Goal: Obtain resource: Download file/media

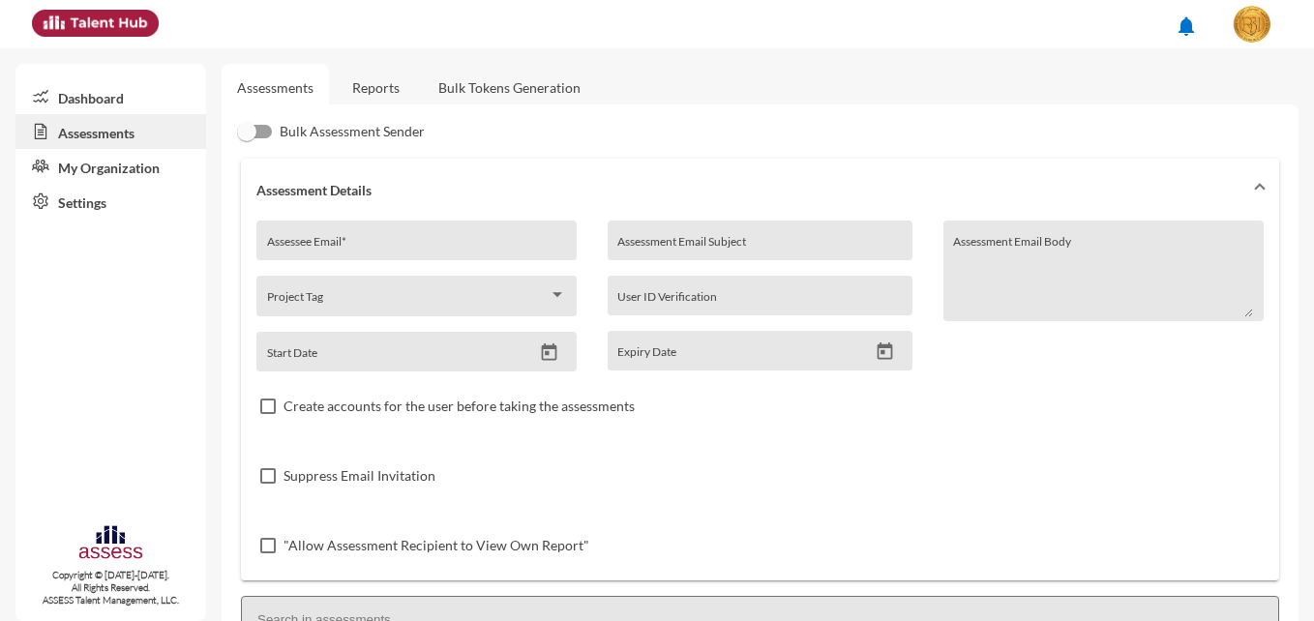
click at [384, 95] on link "Reports" at bounding box center [376, 87] width 78 height 47
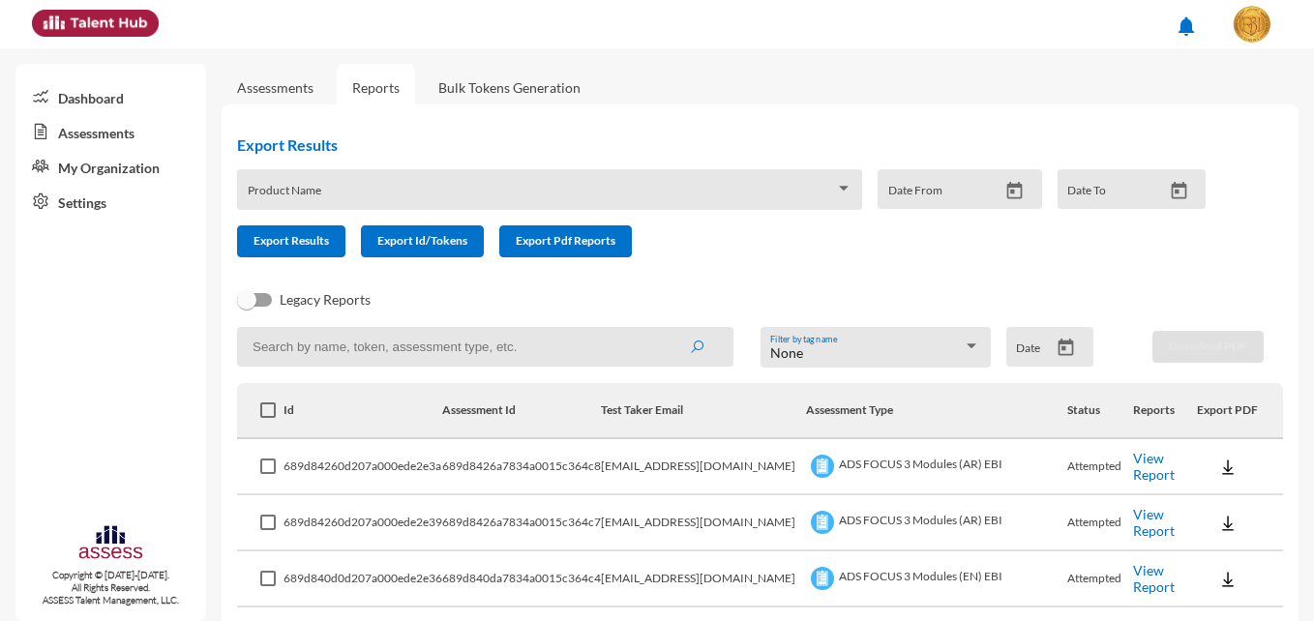
click at [409, 175] on div "Product Name" at bounding box center [549, 189] width 625 height 41
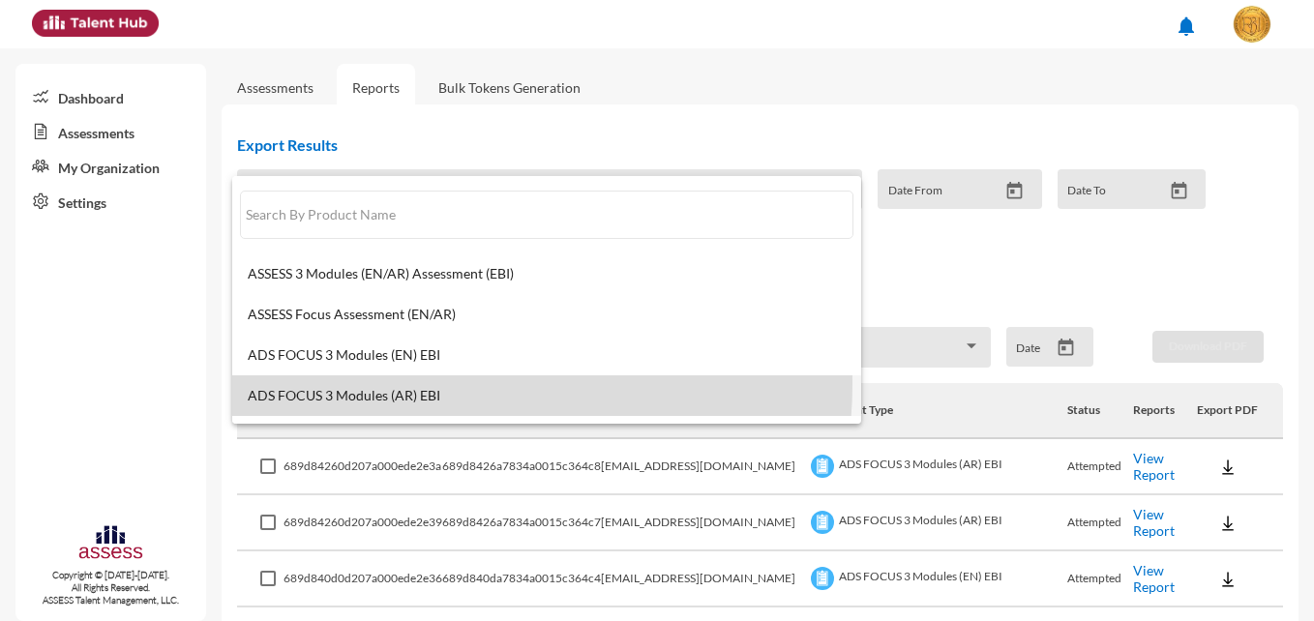
click at [437, 384] on mat-option "ADS FOCUS 3 Modules (AR) EBI" at bounding box center [546, 395] width 629 height 41
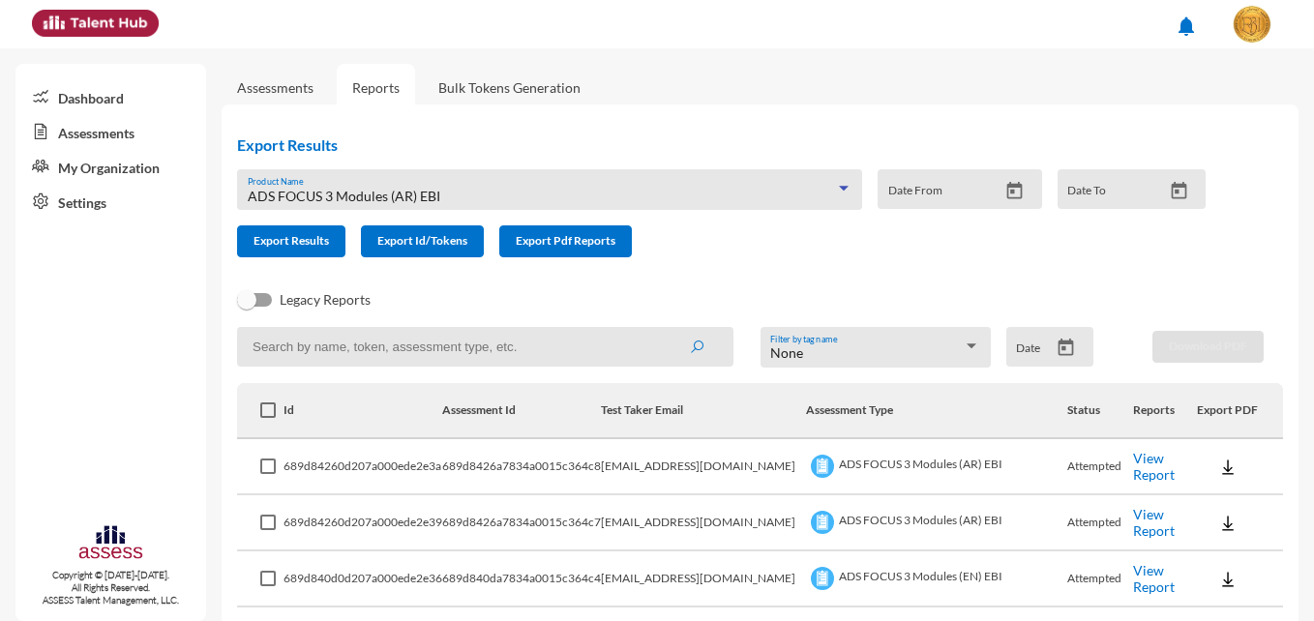
click at [463, 333] on input at bounding box center [485, 347] width 496 height 40
click at [311, 354] on input at bounding box center [485, 347] width 496 height 40
drag, startPoint x: 312, startPoint y: 353, endPoint x: 671, endPoint y: 338, distance: 359.4
click at [671, 338] on button "submit" at bounding box center [697, 346] width 62 height 35
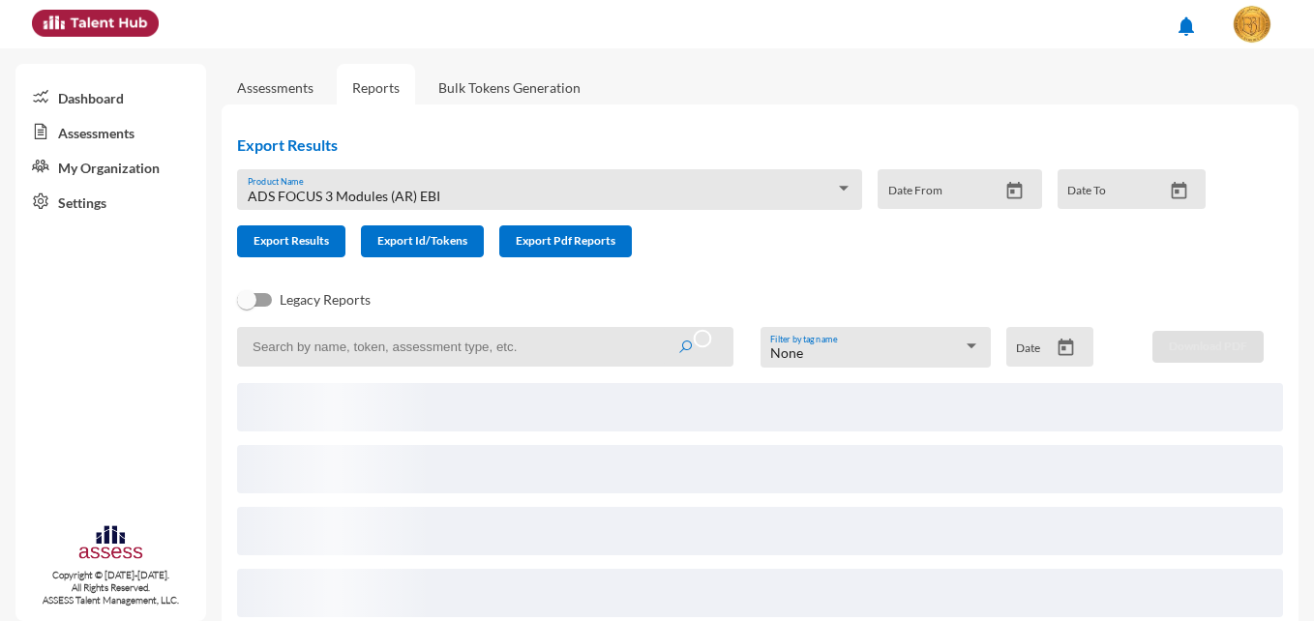
click at [567, 344] on input at bounding box center [485, 347] width 496 height 40
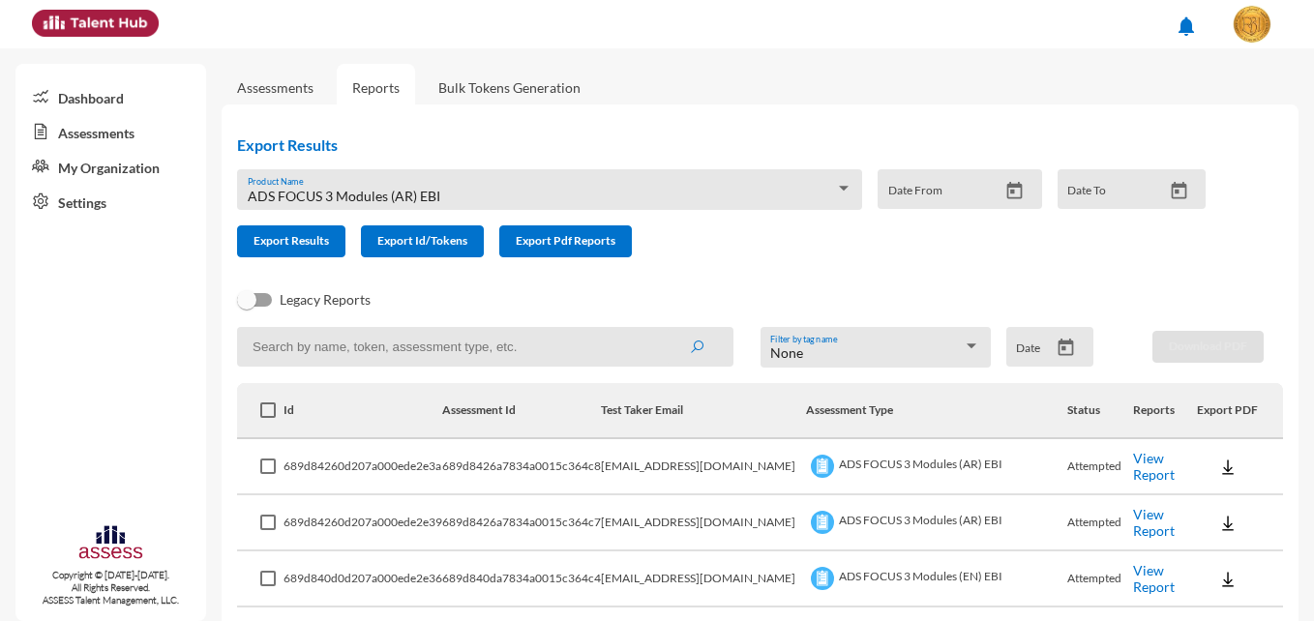
paste input "689d8426a7834a0015c364c8"
type input "689d8426a7834a0015c364c8"
click at [666, 329] on button "submit" at bounding box center [697, 346] width 62 height 35
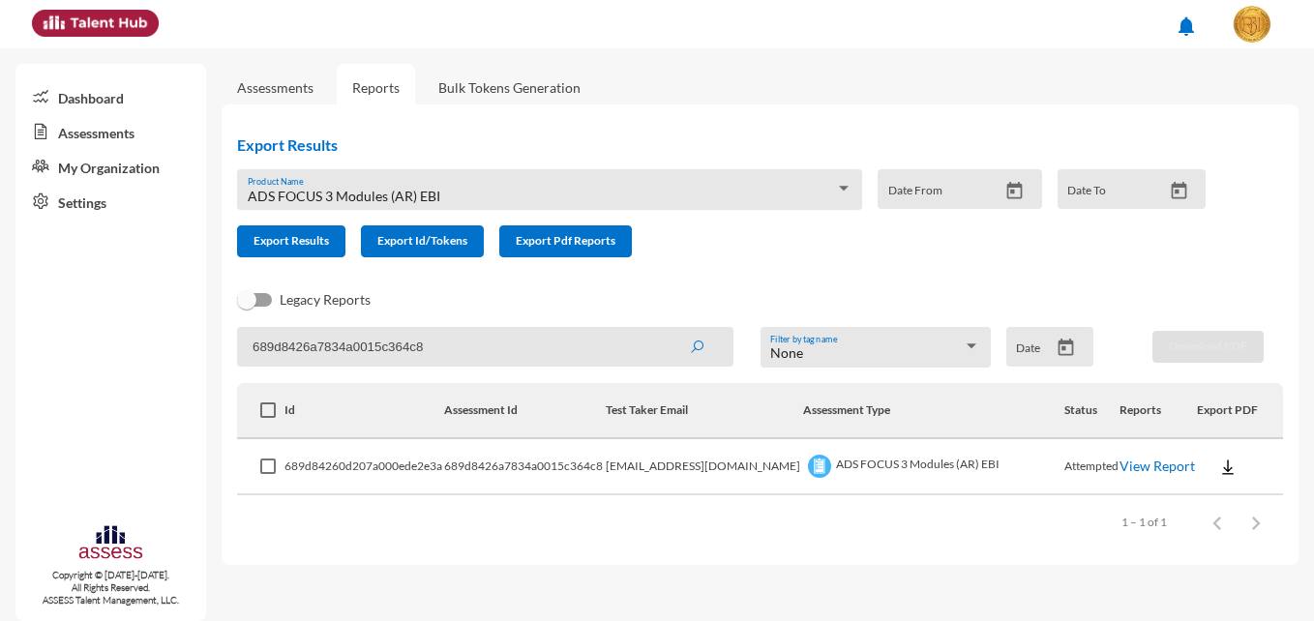
click at [1218, 465] on img at bounding box center [1227, 467] width 19 height 19
click at [1204, 499] on button "EN" at bounding box center [1240, 502] width 108 height 37
click at [561, 353] on input "689d8426a7834a0015c364c8" at bounding box center [485, 347] width 496 height 40
paste input "7"
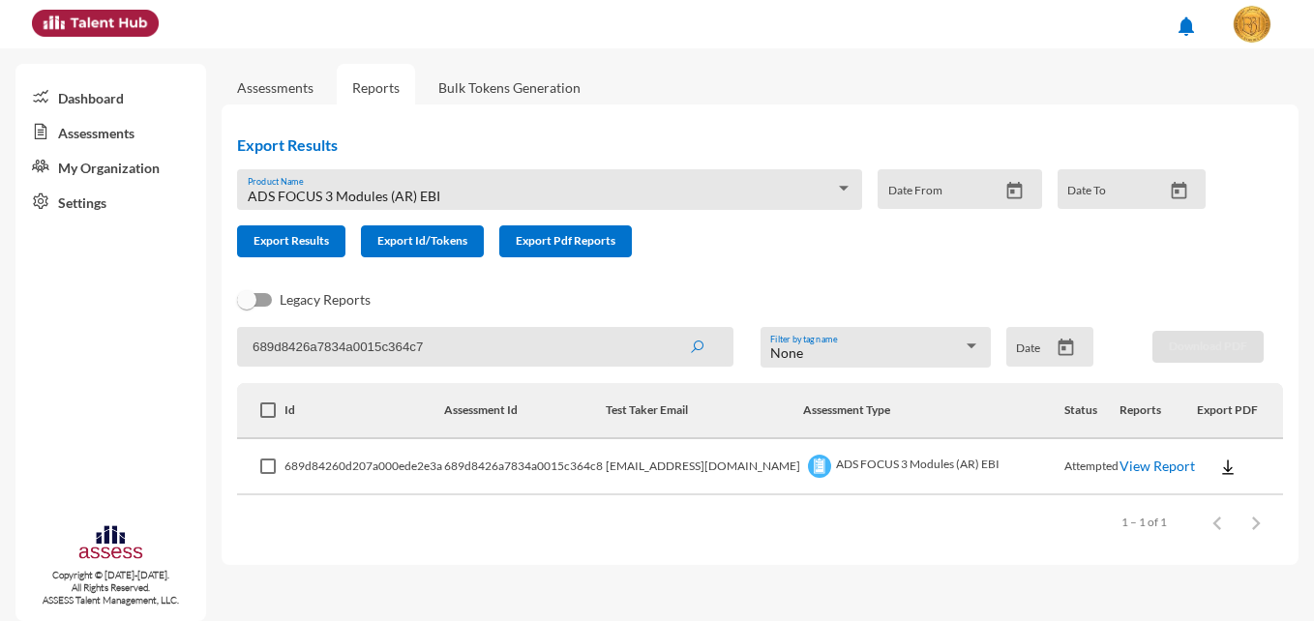
click at [666, 329] on button "submit" at bounding box center [697, 346] width 62 height 35
click at [1218, 453] on button at bounding box center [1228, 466] width 62 height 35
click at [1214, 493] on button "EN" at bounding box center [1240, 502] width 108 height 37
click at [812, 249] on form "ADS FOCUS 3 Modules (AR) EBI Product Name Date From Date To Export Results Expo…" at bounding box center [729, 213] width 984 height 88
click at [467, 347] on input "689d8426a7834a0015c364c7" at bounding box center [485, 347] width 496 height 40
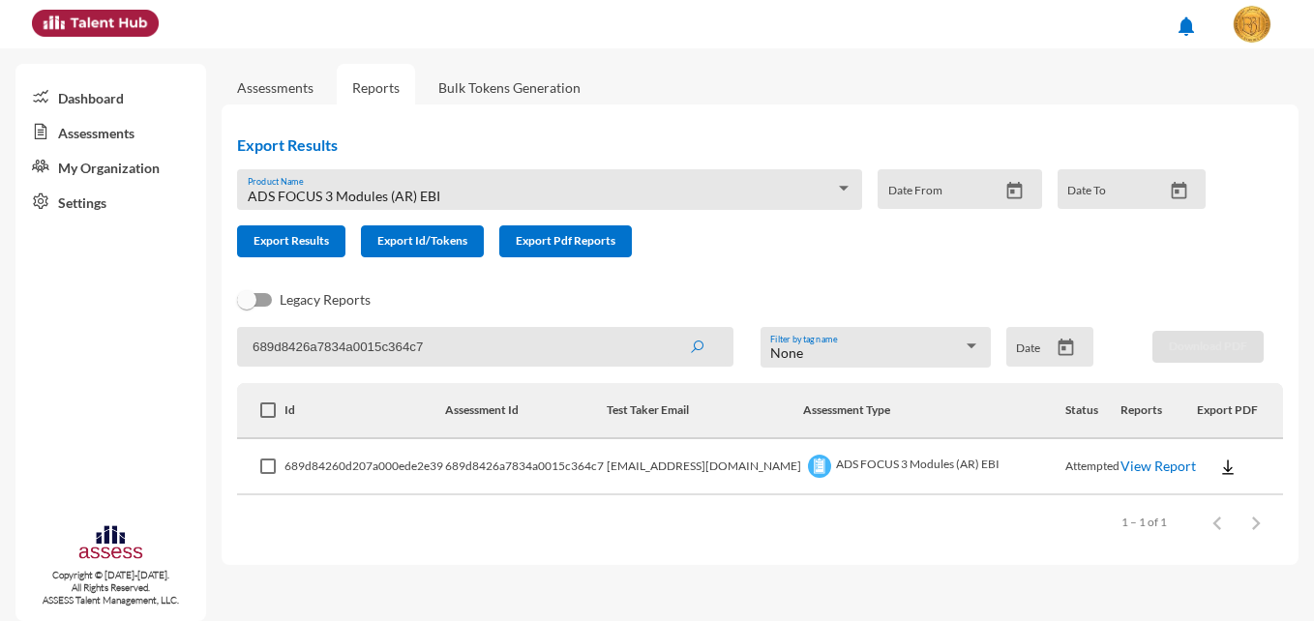
click at [467, 347] on input "689d8426a7834a0015c364c7" at bounding box center [485, 347] width 496 height 40
paste input "3cfa7834a0015c364b"
type input "689d83cfa7834a0015c364b7"
click at [666, 329] on button "submit" at bounding box center [697, 346] width 62 height 35
click at [1217, 464] on img at bounding box center [1226, 467] width 19 height 19
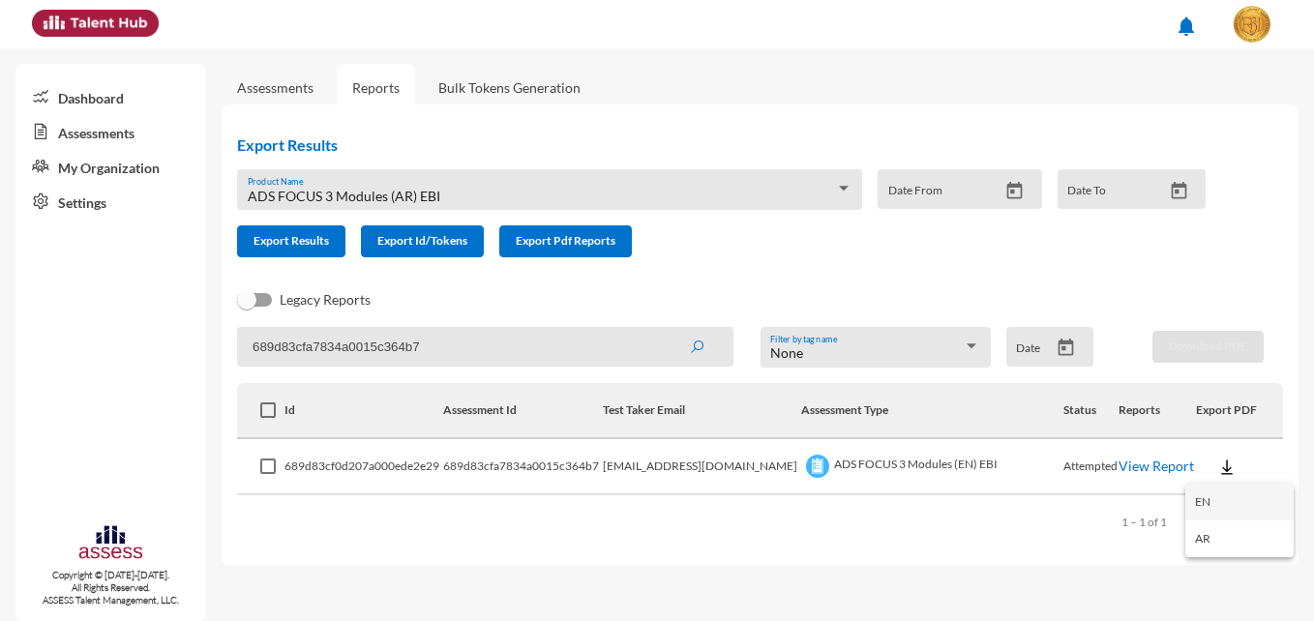
click at [1195, 494] on button "EN" at bounding box center [1239, 502] width 108 height 37
click at [475, 345] on input "689d83cfa7834a0015c364b7" at bounding box center [485, 347] width 496 height 40
paste input "a"
type input "689d83cfa7834a0015c364ba"
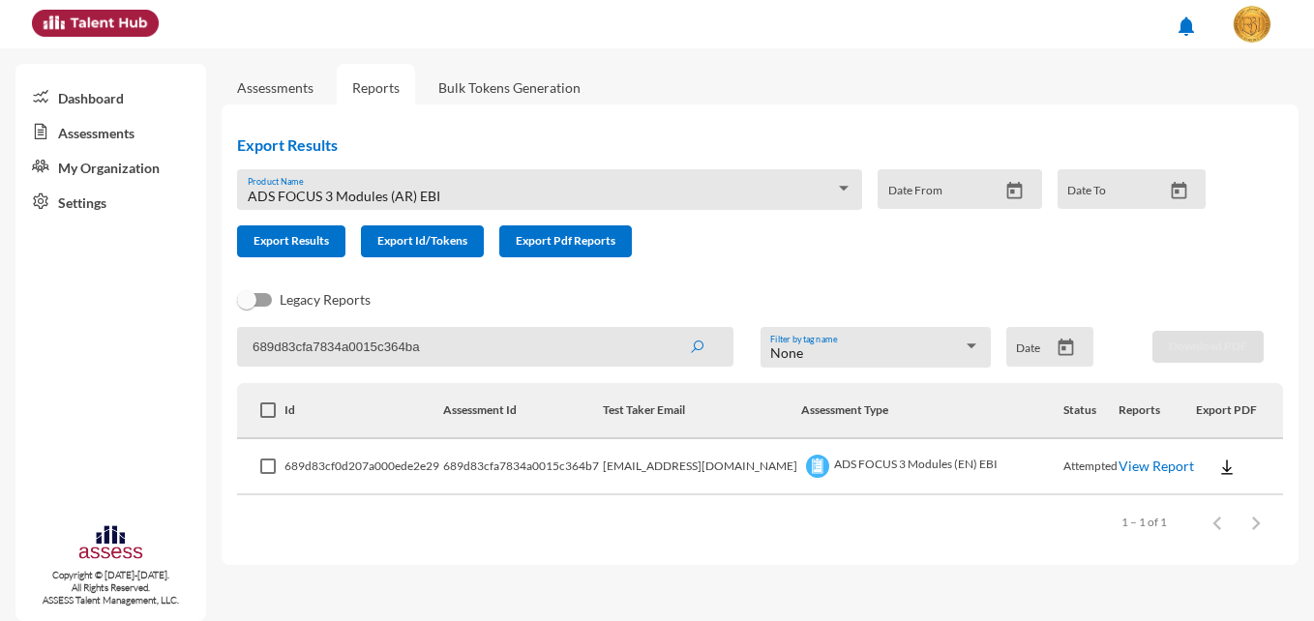
click at [666, 329] on button "submit" at bounding box center [697, 346] width 62 height 35
click at [653, 286] on div "Export Results ADS FOCUS 3 Modules (AR) EBI Product Name Date From Date To Expo…" at bounding box center [745, 223] width 1046 height 207
click at [1217, 472] on img at bounding box center [1226, 467] width 19 height 19
click at [1214, 497] on button "EN" at bounding box center [1239, 502] width 108 height 37
click at [438, 346] on input "689d83cfa7834a0015c364ba" at bounding box center [485, 347] width 496 height 40
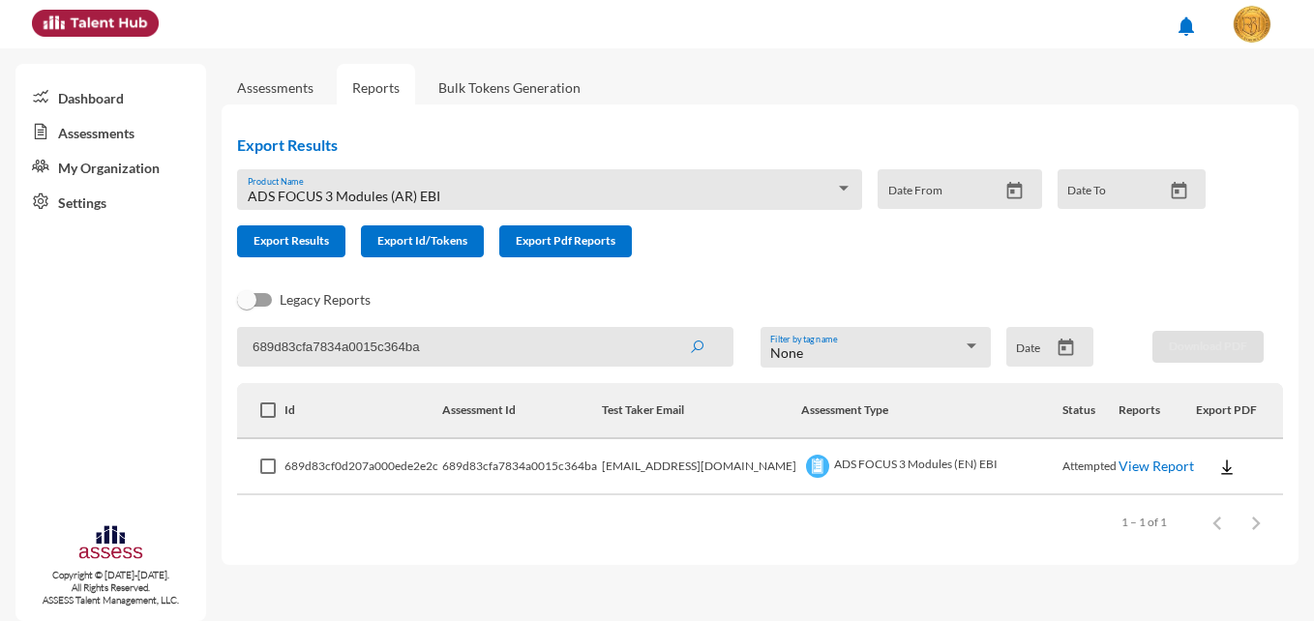
click at [438, 346] on input "689d83cfa7834a0015c364ba" at bounding box center [485, 347] width 496 height 40
paste input "8"
type input "689d83cfa7834a0015c364b8"
click at [666, 329] on button "submit" at bounding box center [697, 346] width 62 height 35
click at [1219, 470] on img at bounding box center [1226, 467] width 19 height 19
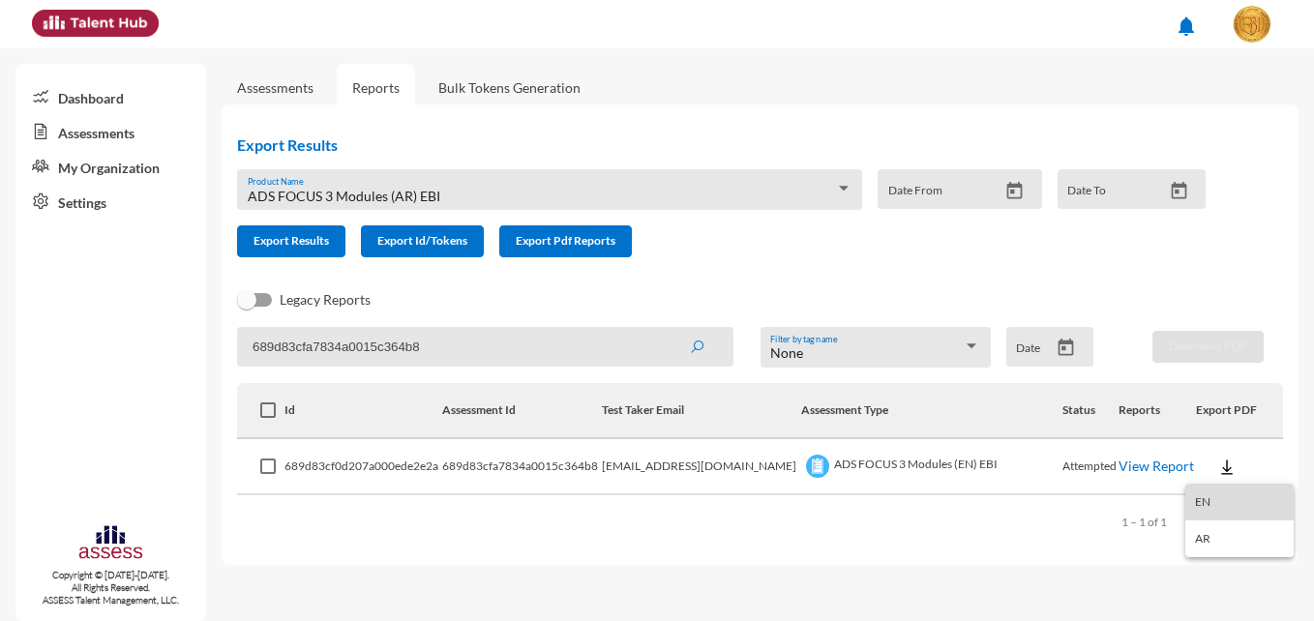
click at [1210, 496] on button "EN" at bounding box center [1239, 502] width 108 height 37
click at [554, 345] on input "689d83cfa7834a0015c364b8" at bounding box center [485, 347] width 496 height 40
paste input "5"
type input "689d83cfa7834a0015c364b5"
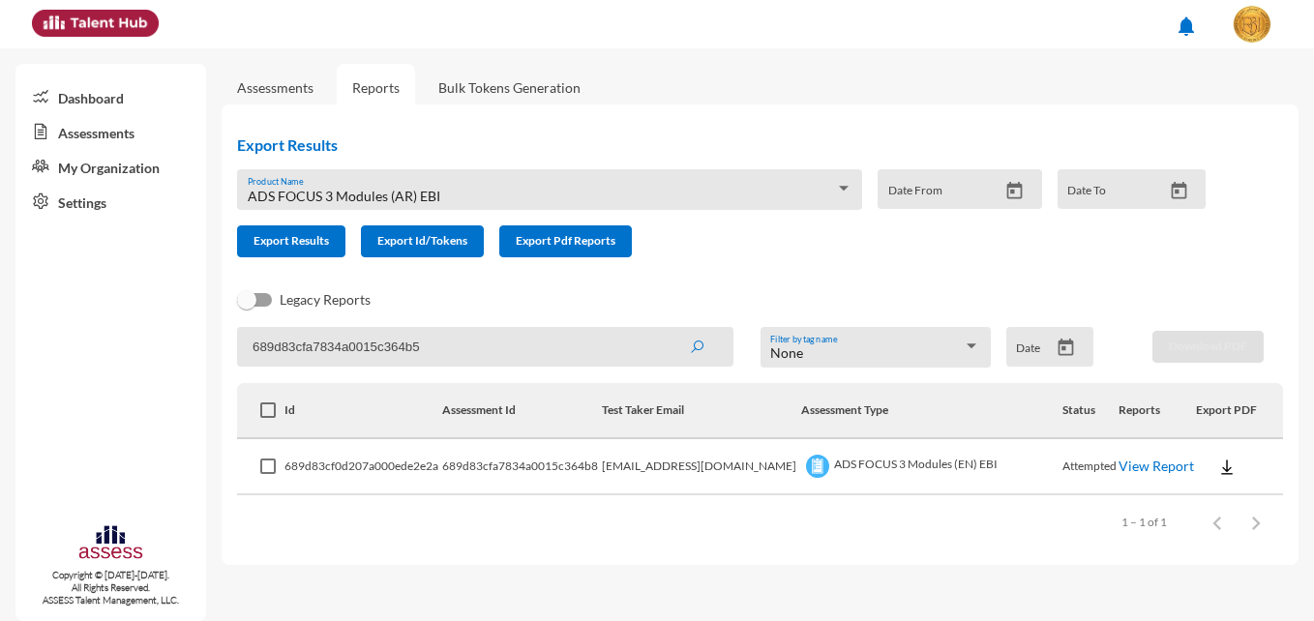
click at [666, 329] on button "submit" at bounding box center [697, 346] width 62 height 35
click at [1227, 468] on button at bounding box center [1227, 466] width 62 height 35
click at [1273, 325] on div at bounding box center [657, 310] width 1314 height 621
click at [1222, 471] on img at bounding box center [1226, 467] width 19 height 19
click at [1212, 495] on button "EN" at bounding box center [1239, 502] width 108 height 37
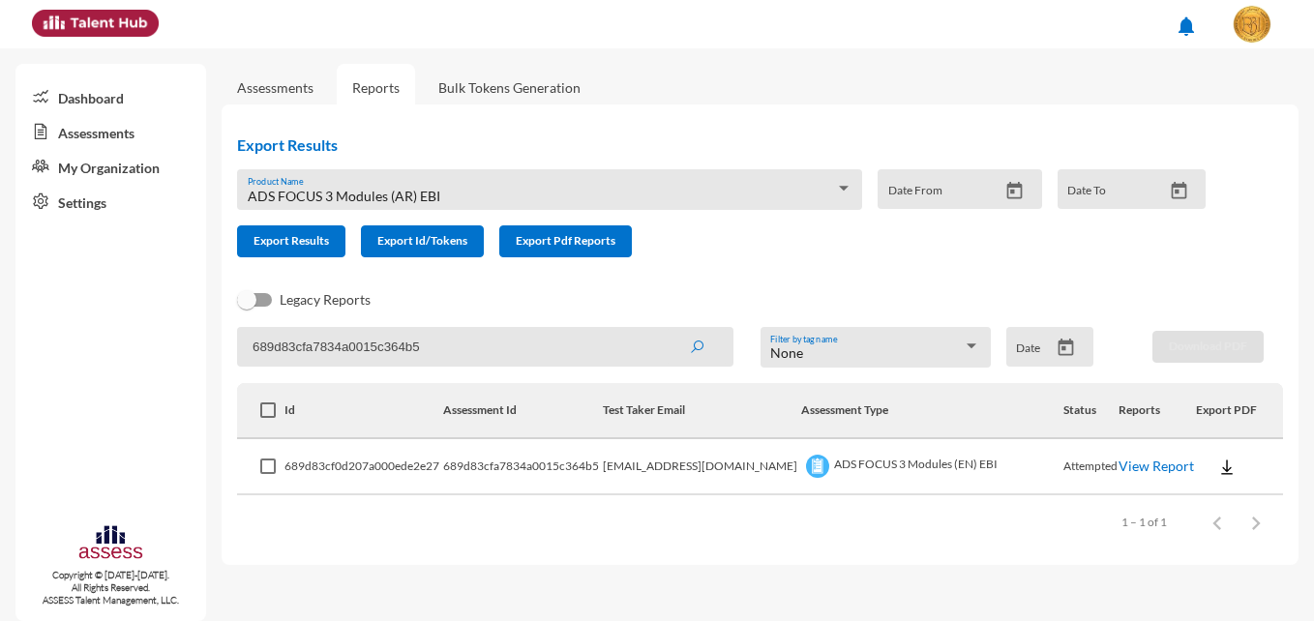
click at [550, 345] on input "689d83cfa7834a0015c364b5" at bounding box center [485, 347] width 496 height 40
paste input "c0"
click at [666, 329] on button "submit" at bounding box center [697, 346] width 62 height 35
click at [1224, 466] on img at bounding box center [1226, 467] width 19 height 19
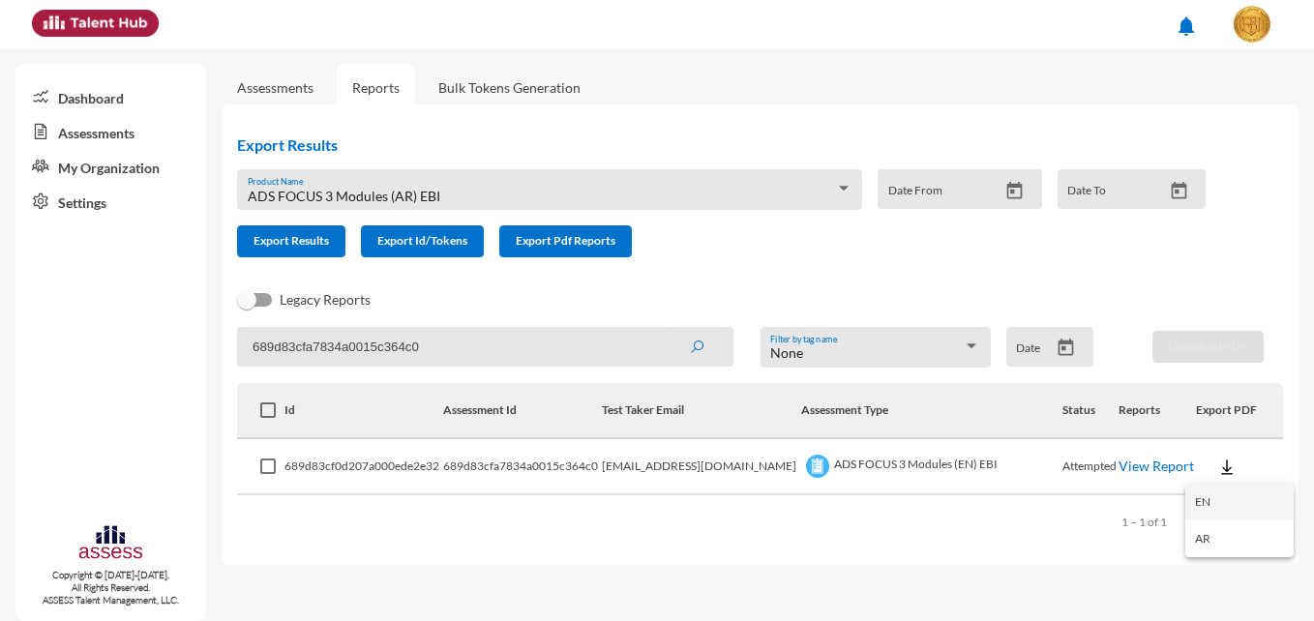
click at [1219, 495] on button "EN" at bounding box center [1239, 502] width 108 height 37
click at [718, 547] on div "Items per page: 100 1 – 1 of 1" at bounding box center [760, 522] width 1046 height 54
click at [424, 348] on input "689d83cfa7834a0015c364c0" at bounding box center [485, 347] width 496 height 40
click at [425, 348] on input "689d83cfa7834a0015c364c0" at bounding box center [485, 347] width 496 height 40
paste input "bf"
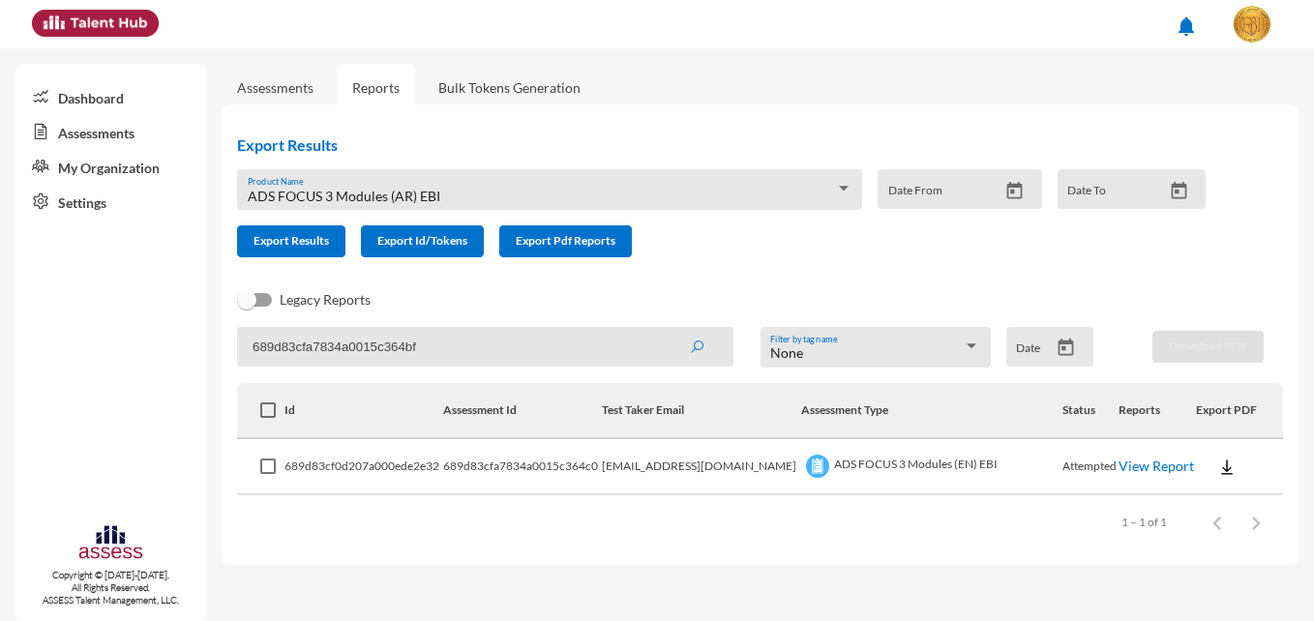
type input "689d83cfa7834a0015c364bf"
click at [666, 329] on button "submit" at bounding box center [697, 346] width 62 height 35
click at [1140, 468] on link "View Report" at bounding box center [1155, 466] width 75 height 16
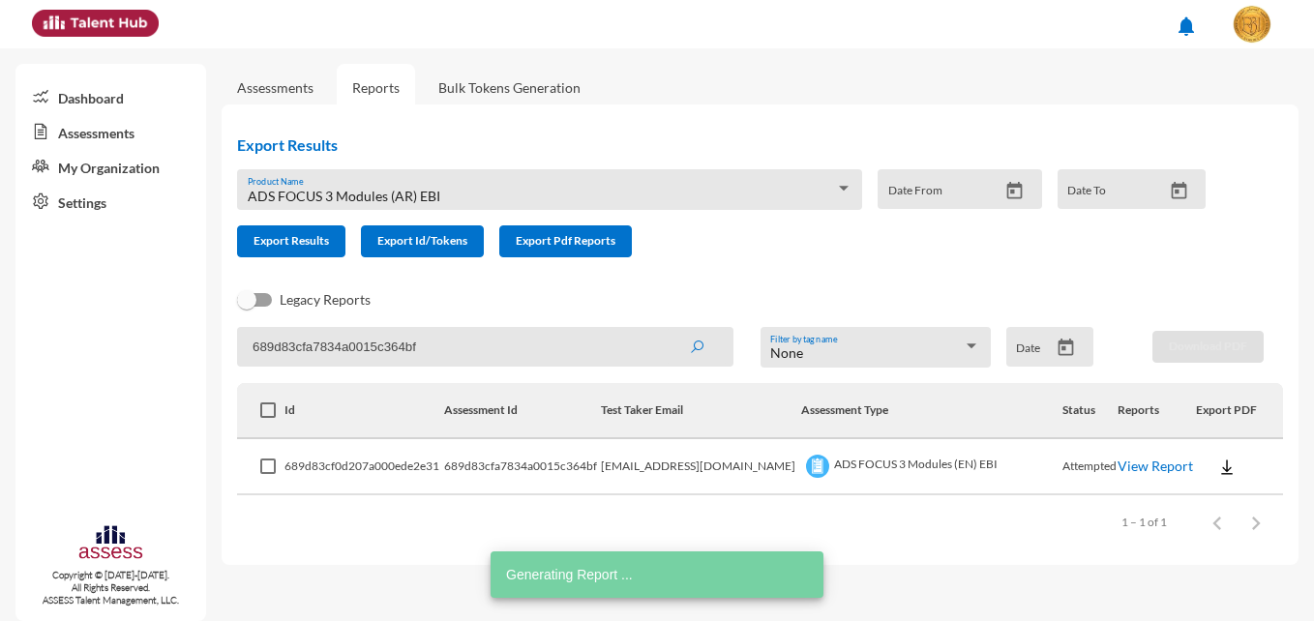
click at [1217, 465] on img at bounding box center [1226, 467] width 19 height 19
click at [1224, 498] on button "EN" at bounding box center [1239, 502] width 108 height 37
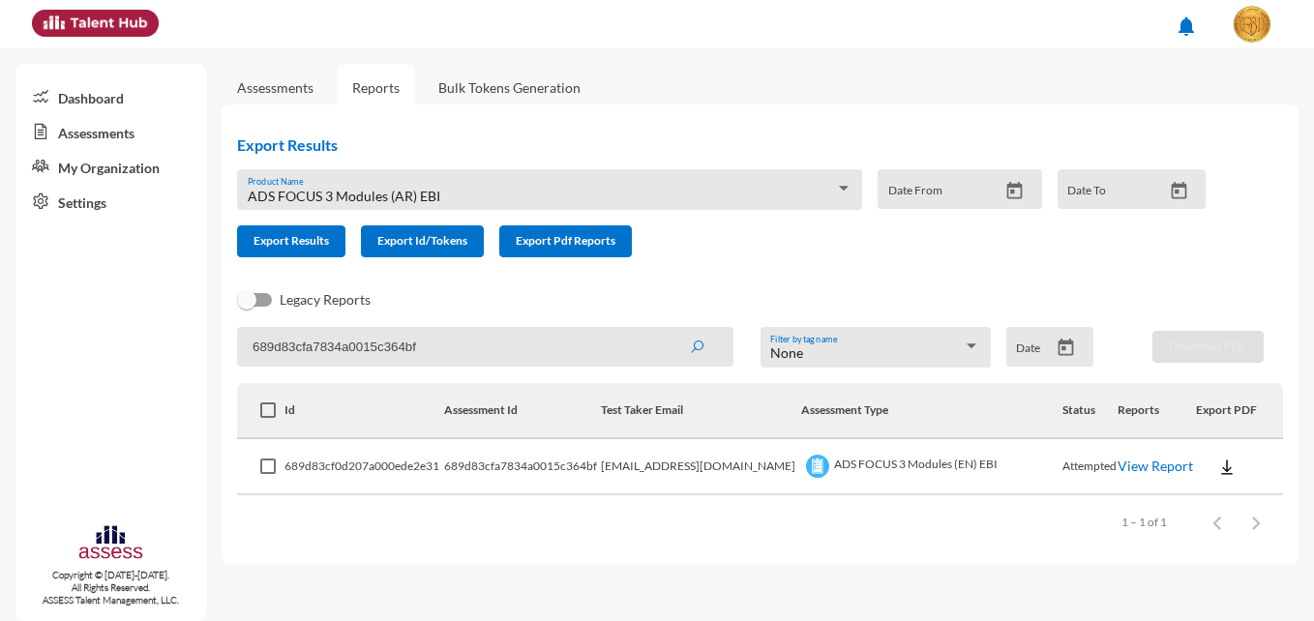
click at [583, 526] on div "Items per page: 100 1 – 1 of 1" at bounding box center [760, 522] width 1046 height 54
click at [510, 180] on div "ADS FOCUS 3 Modules (AR) EBI Product Name" at bounding box center [550, 195] width 605 height 30
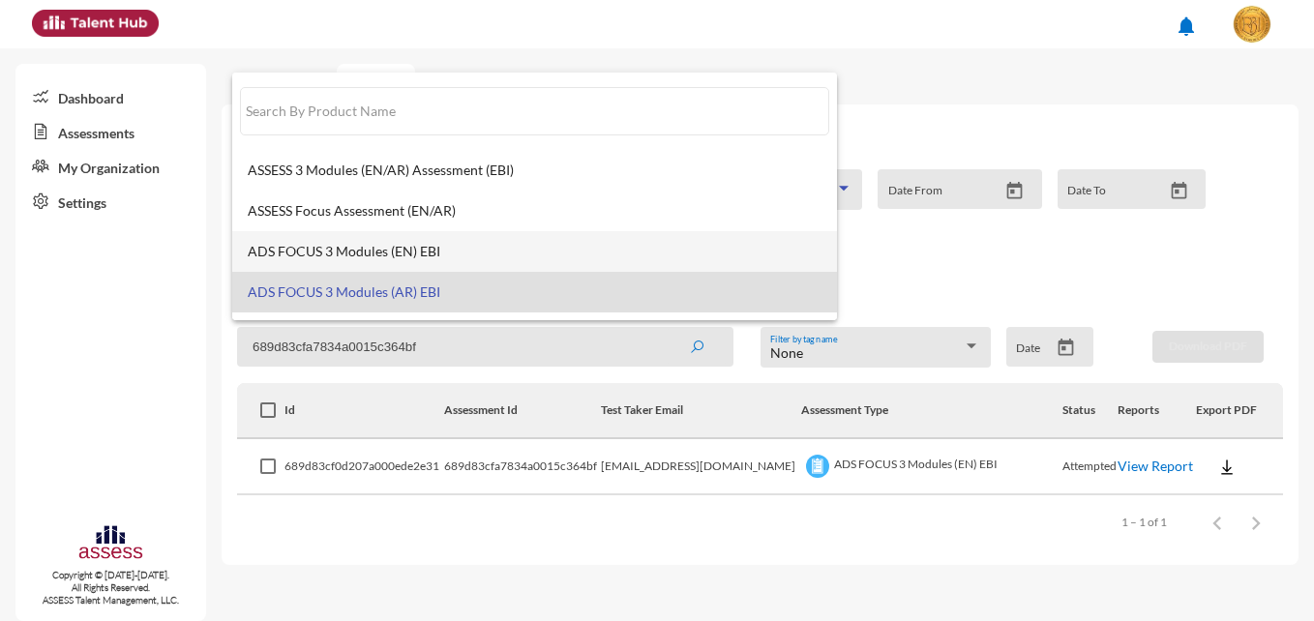
click at [510, 231] on mat-option "ADS FOCUS 3 Modules (EN) EBI" at bounding box center [534, 251] width 605 height 41
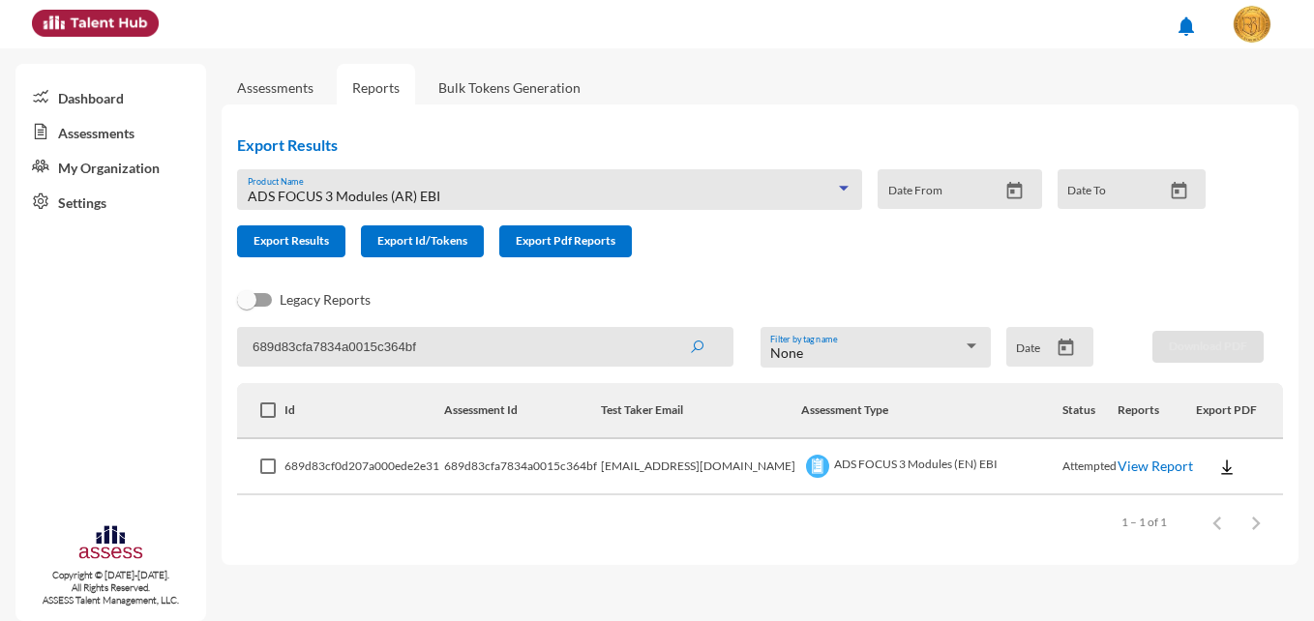
scroll to position [59, 0]
click at [447, 337] on input "689d83cfa7834a0015c364bf" at bounding box center [485, 347] width 496 height 40
paste input "c2"
type input "689d83cfa7834a0015c364c2"
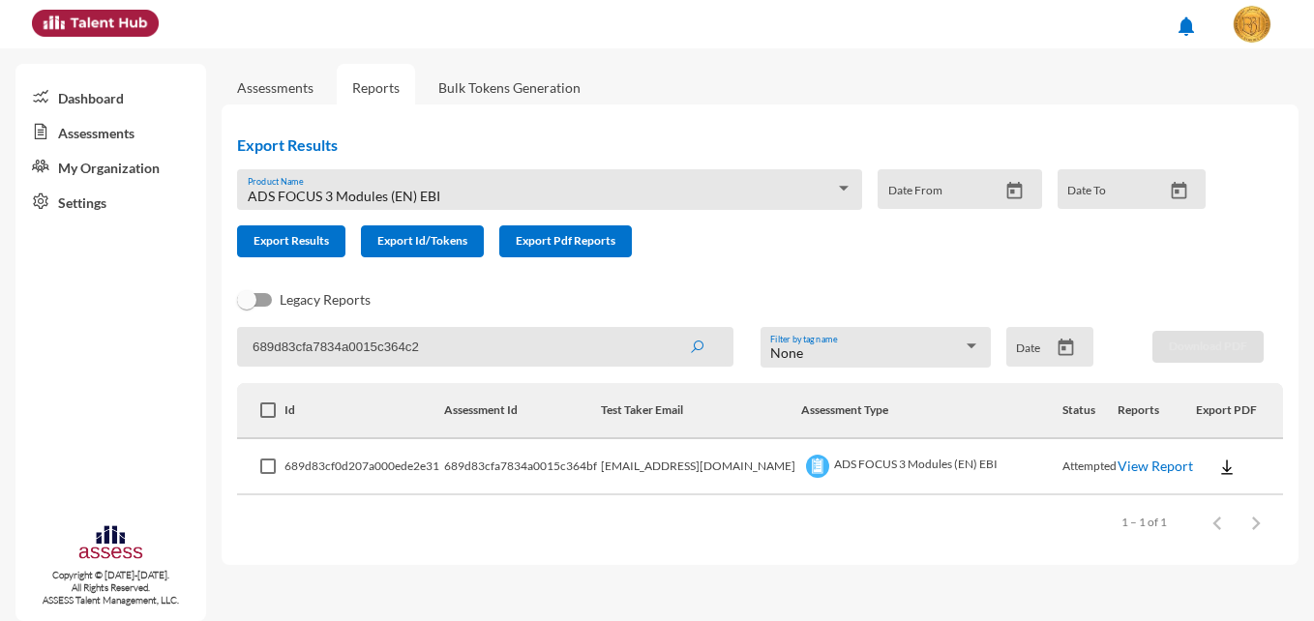
click at [666, 329] on button "submit" at bounding box center [697, 346] width 62 height 35
click at [1217, 466] on img at bounding box center [1226, 467] width 19 height 19
click at [1196, 495] on button "EN" at bounding box center [1239, 502] width 108 height 37
click at [513, 358] on input "689d83cfa7834a0015c364c2" at bounding box center [485, 347] width 496 height 40
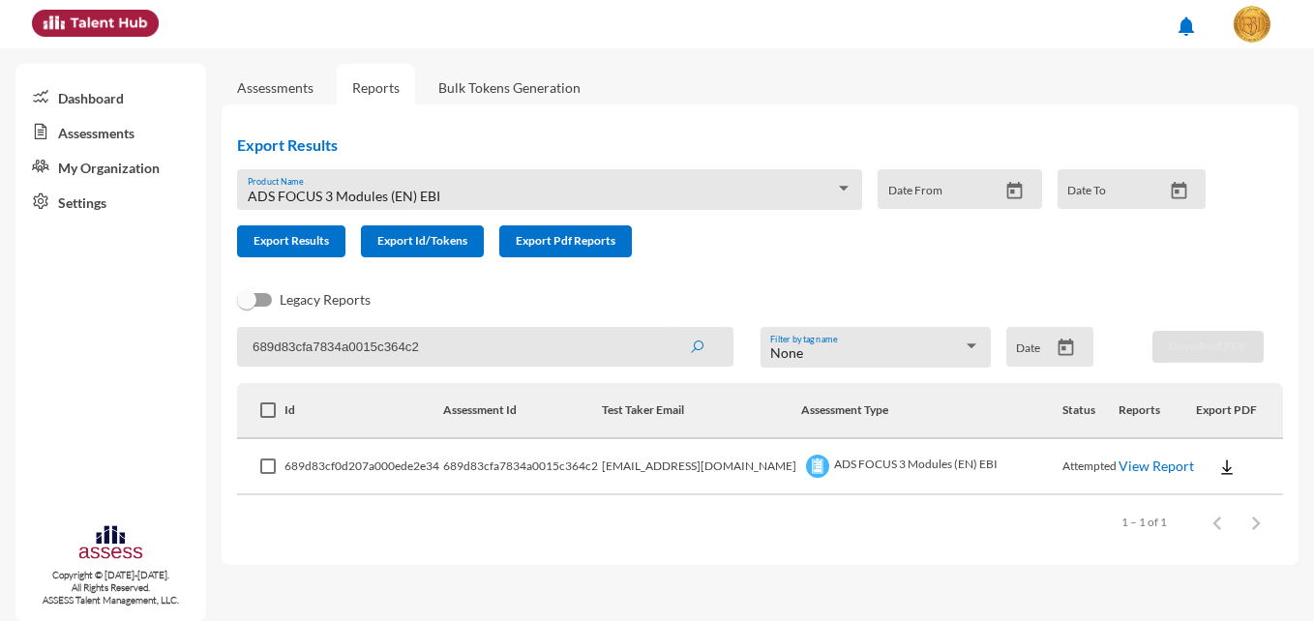
paste input "bb"
type input "689d83cfa7834a0015c364bb"
click at [666, 329] on button "submit" at bounding box center [697, 346] width 62 height 35
click at [1218, 470] on img at bounding box center [1226, 467] width 19 height 19
click at [1212, 503] on button "EN" at bounding box center [1239, 502] width 108 height 37
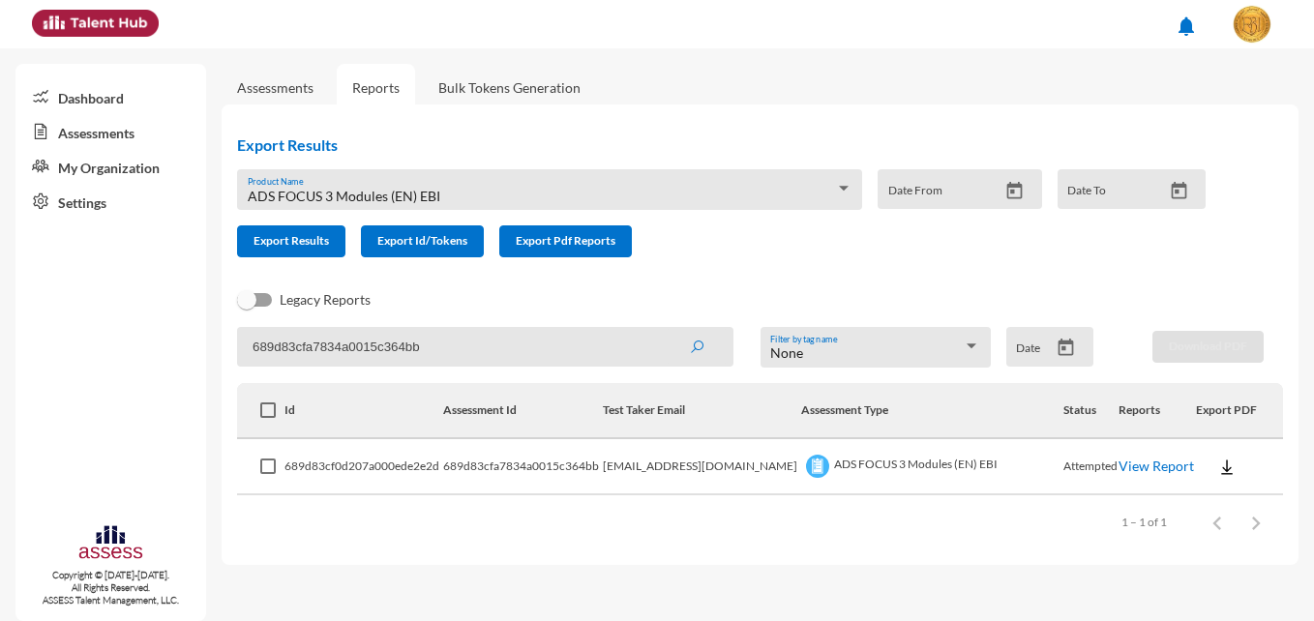
click at [623, 356] on input "689d83cfa7834a0015c364bb" at bounding box center [485, 347] width 496 height 40
paste input "c1"
type input "689d83cfa7834a0015c364c1"
click at [705, 350] on button "submit" at bounding box center [697, 346] width 62 height 35
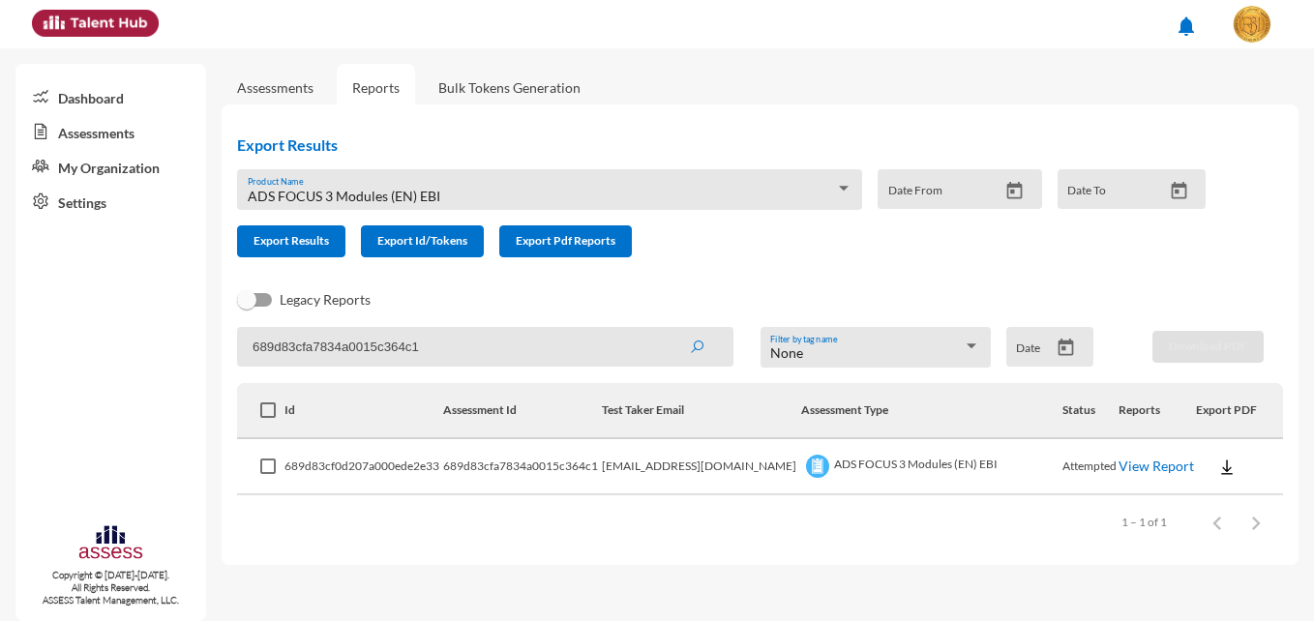
click at [1217, 464] on img at bounding box center [1226, 467] width 19 height 19
click at [1191, 495] on button "EN" at bounding box center [1239, 502] width 108 height 37
click at [567, 354] on input "689d83cfa7834a0015c364c1" at bounding box center [485, 347] width 496 height 40
paste input "b6"
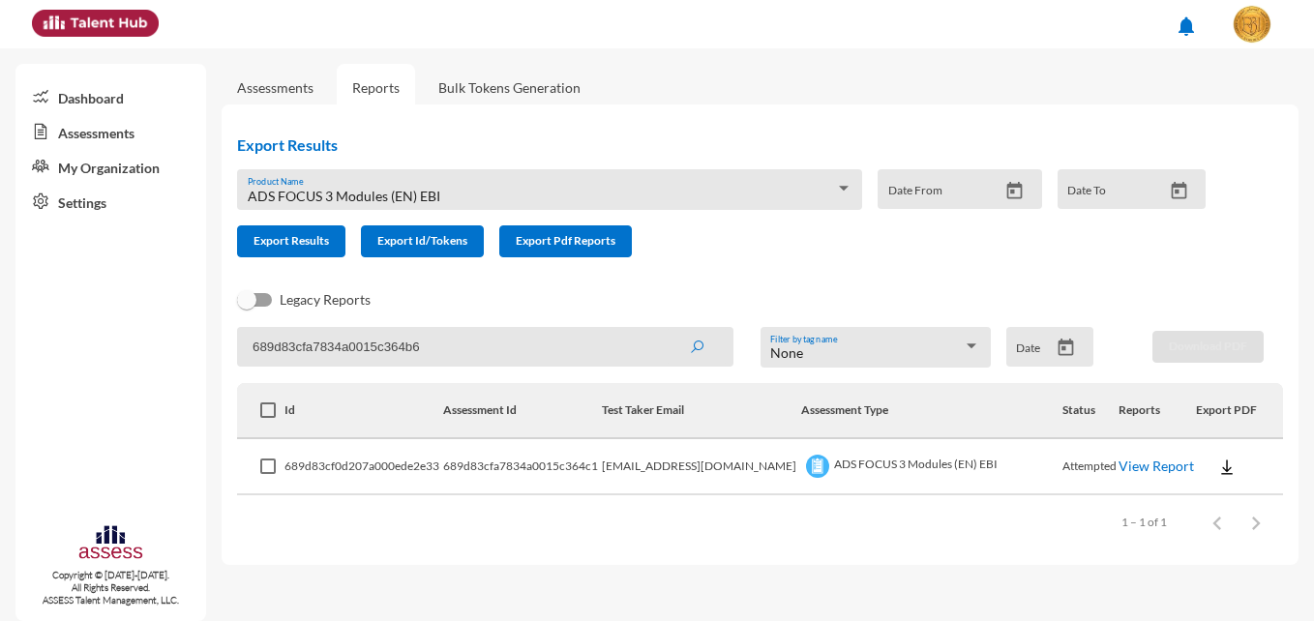
type input "689d83cfa7834a0015c364b6"
click at [666, 329] on button "submit" at bounding box center [697, 346] width 62 height 35
drag, startPoint x: 729, startPoint y: 288, endPoint x: 845, endPoint y: 331, distance: 123.7
click at [729, 288] on div "Legacy Reports" at bounding box center [745, 307] width 1046 height 39
click at [1217, 480] on button at bounding box center [1227, 466] width 62 height 35
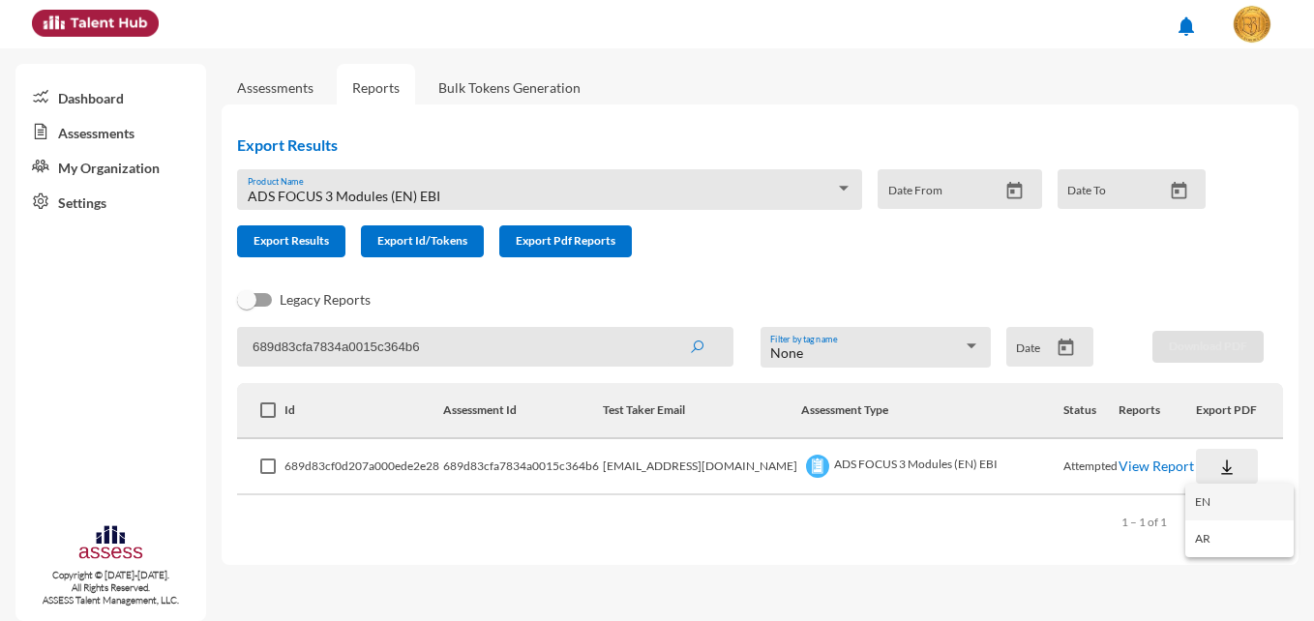
click at [1212, 495] on button "EN" at bounding box center [1239, 502] width 108 height 37
click at [559, 340] on input "689d83cfa7834a0015c364b6" at bounding box center [485, 347] width 496 height 40
paste input "9"
type input "689d83cfa7834a0015c364b9"
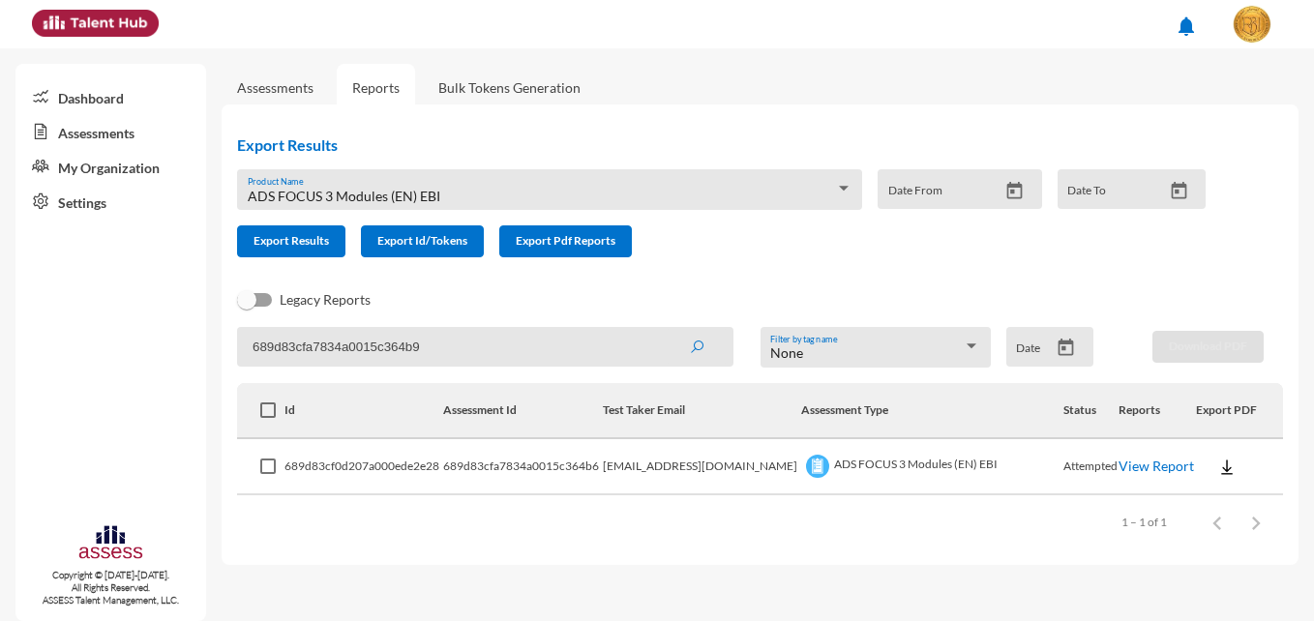
click at [666, 329] on button "submit" at bounding box center [697, 346] width 62 height 35
click at [1217, 461] on img at bounding box center [1226, 467] width 19 height 19
click at [1206, 491] on button "EN" at bounding box center [1239, 502] width 108 height 37
click at [511, 344] on input "689d83cfa7834a0015c364b9" at bounding box center [485, 347] width 496 height 40
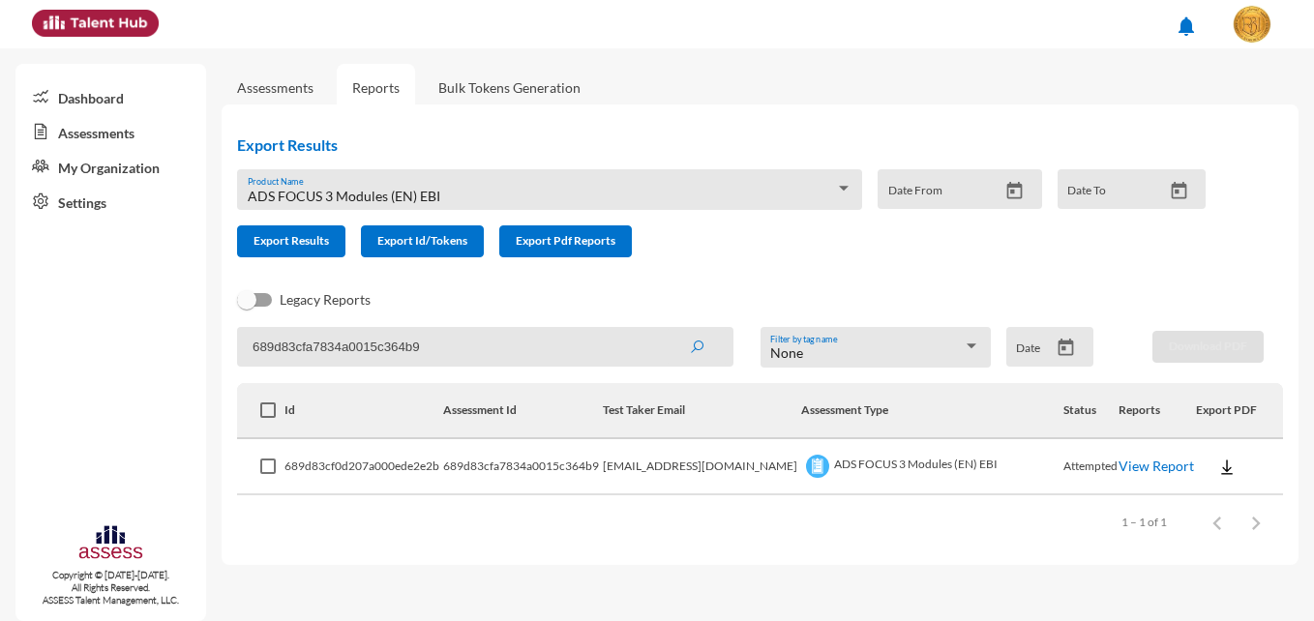
paste input "40da7834a0015c364c4"
type input "689d840da7834a0015c364c4"
click at [689, 345] on icon "submit" at bounding box center [696, 347] width 15 height 15
click at [1218, 469] on img at bounding box center [1227, 467] width 19 height 19
click at [1205, 502] on button "EN" at bounding box center [1240, 502] width 108 height 37
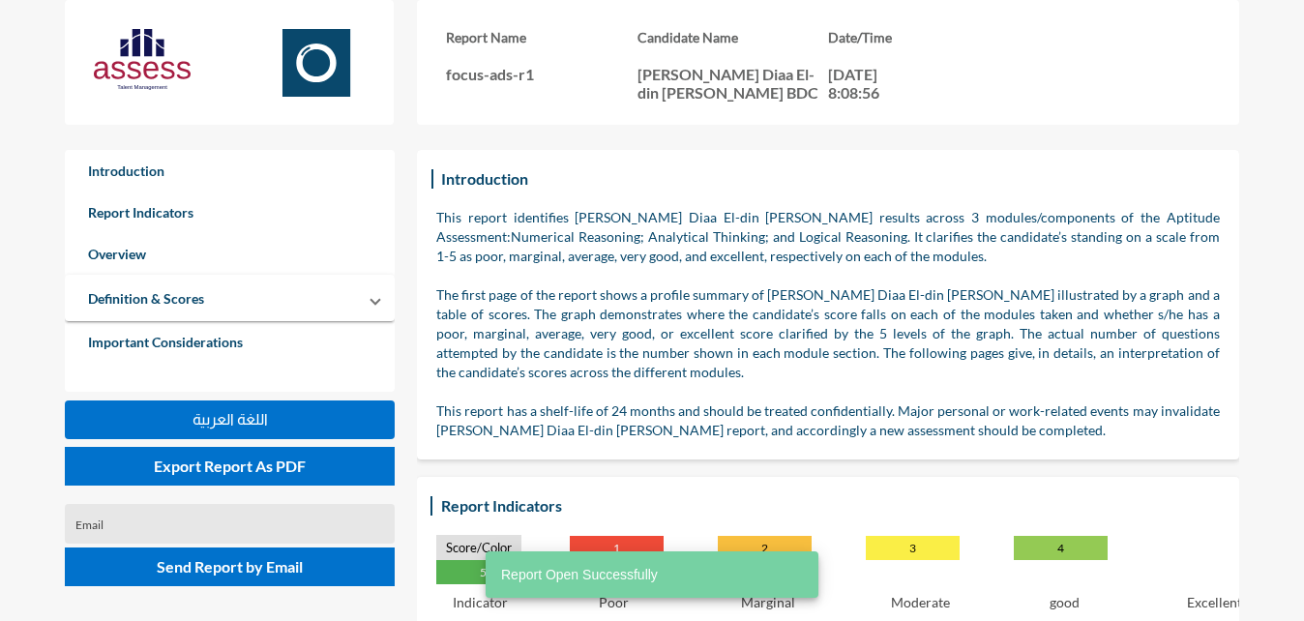
scroll to position [621, 1304]
